Goal: Task Accomplishment & Management: Manage account settings

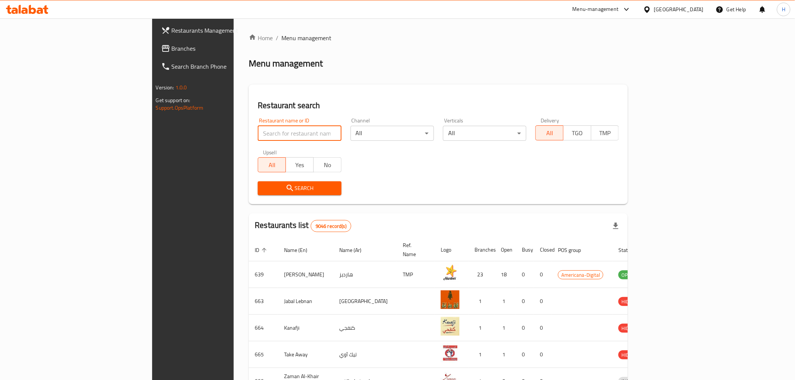
click at [264, 130] on input "search" at bounding box center [299, 133] width 83 height 15
type input "[PERSON_NAME]"
click at [271, 188] on span "Search" at bounding box center [299, 188] width 71 height 9
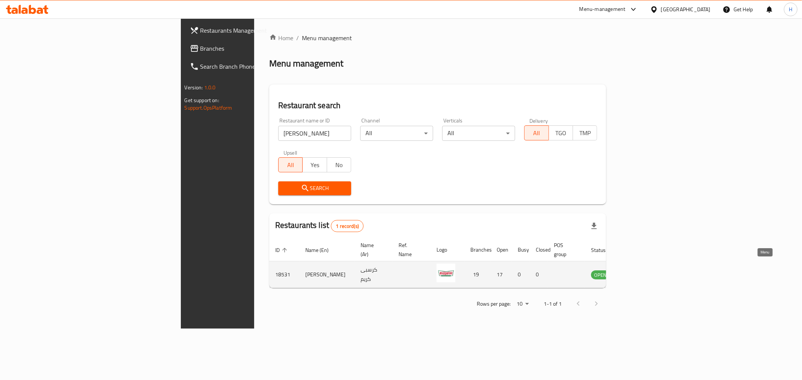
click at [639, 272] on icon "enhanced table" at bounding box center [635, 275] width 8 height 6
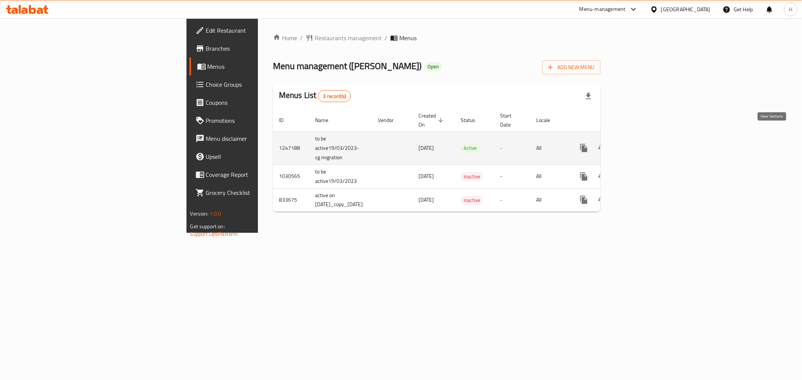
click at [647, 141] on link "enhanced table" at bounding box center [638, 148] width 18 height 18
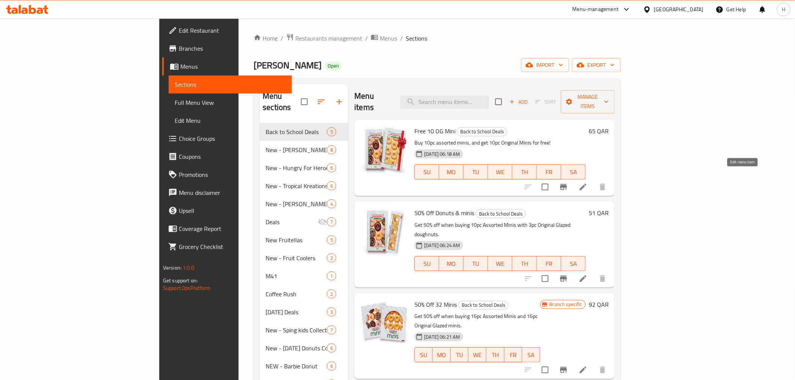
click at [588, 183] on icon at bounding box center [583, 187] width 9 height 9
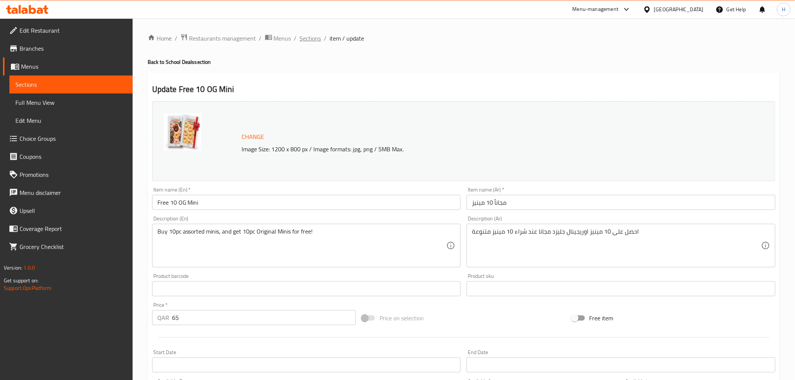
click at [306, 36] on span "Sections" at bounding box center [310, 38] width 21 height 9
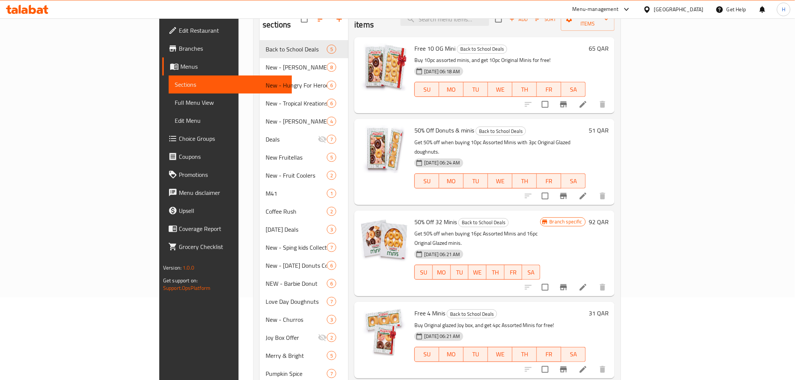
scroll to position [83, 0]
click at [588, 365] on icon at bounding box center [583, 369] width 9 height 9
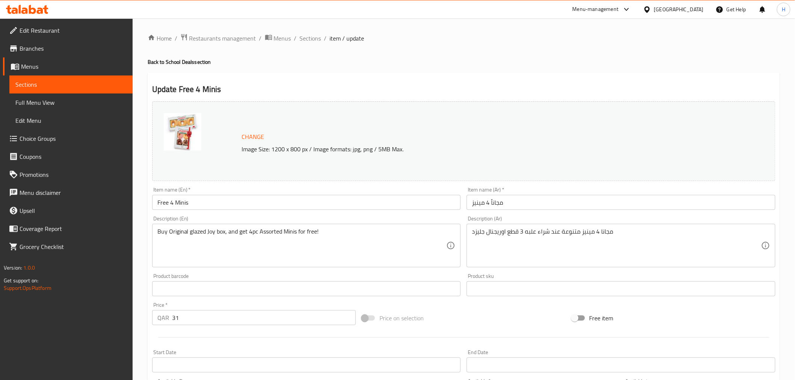
click at [68, 50] on span "Branches" at bounding box center [73, 48] width 107 height 9
